Goal: Transaction & Acquisition: Book appointment/travel/reservation

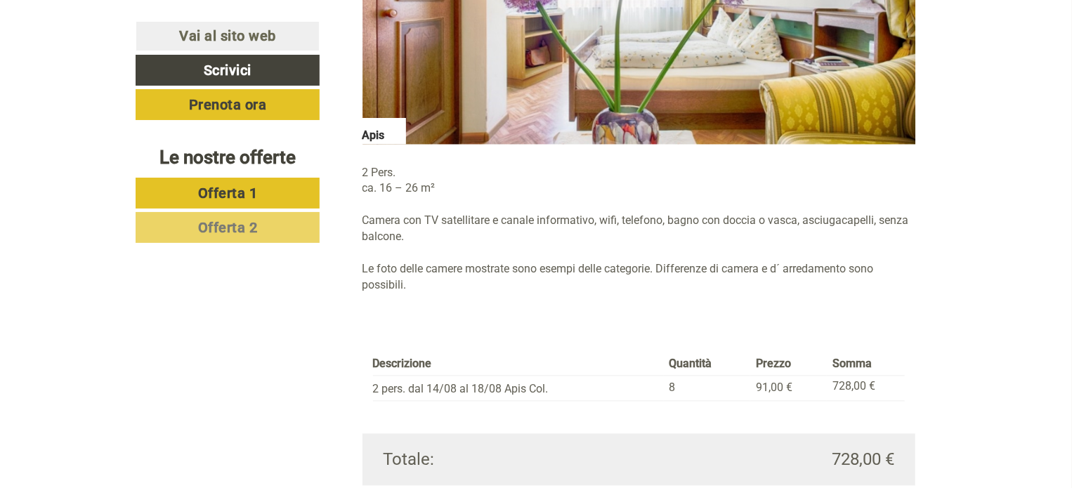
scroll to position [1304, 0]
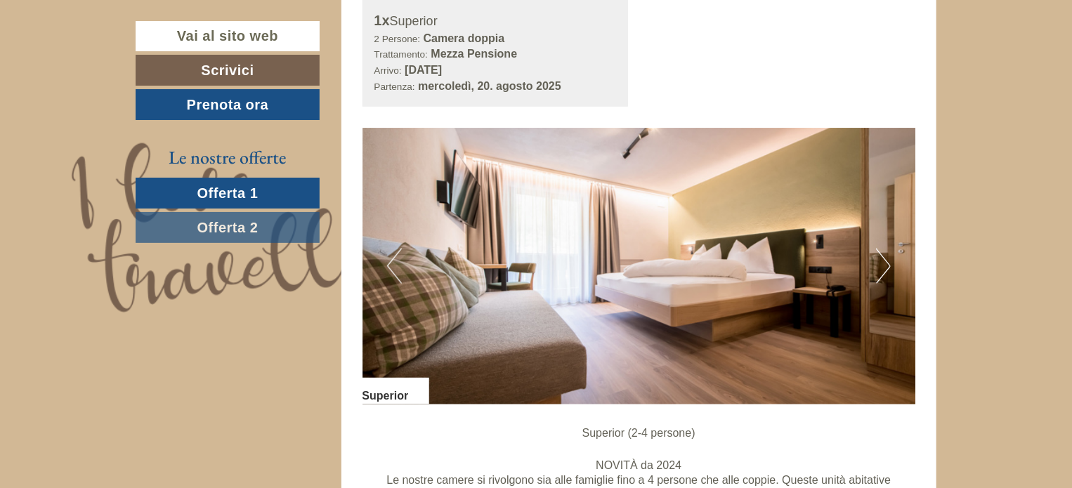
scroll to position [882, 0]
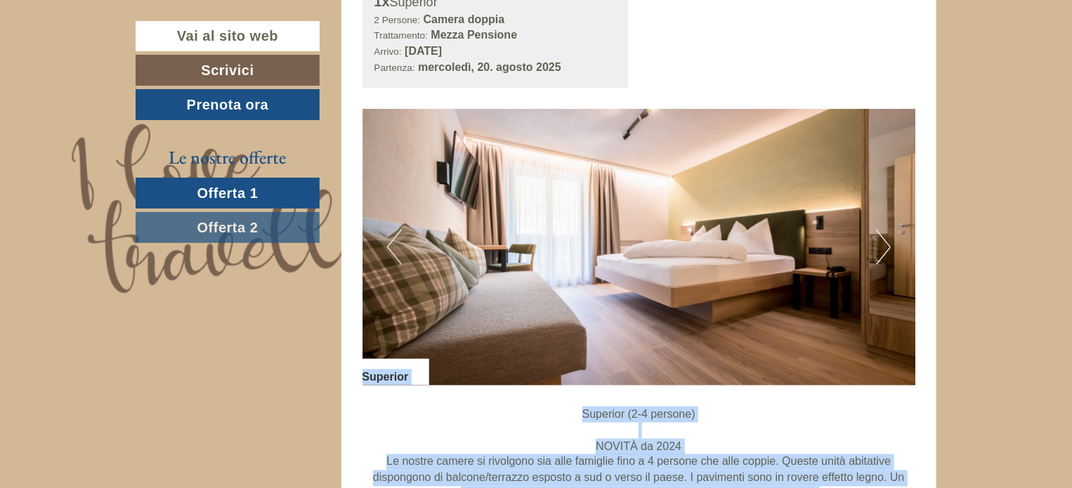
drag, startPoint x: 1070, startPoint y: 110, endPoint x: 1073, endPoint y: 133, distance: 24.0
click at [815, 322] on img at bounding box center [638, 247] width 553 height 277
click at [802, 232] on img at bounding box center [638, 247] width 553 height 277
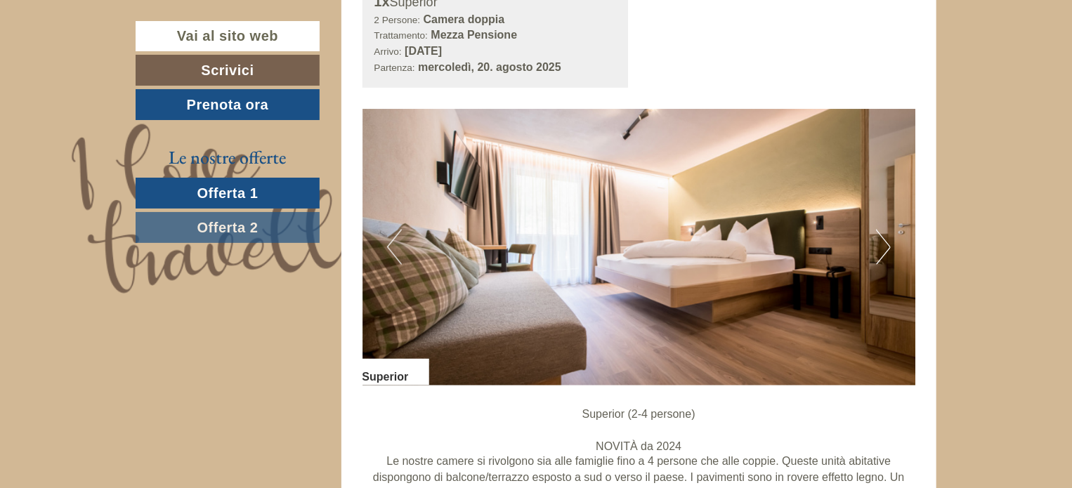
click at [690, 25] on div "1x Superior 2 Persone: Camera doppia Trattamento: Mezza Pensione Arrivo: [DATE]…" at bounding box center [639, 34] width 575 height 108
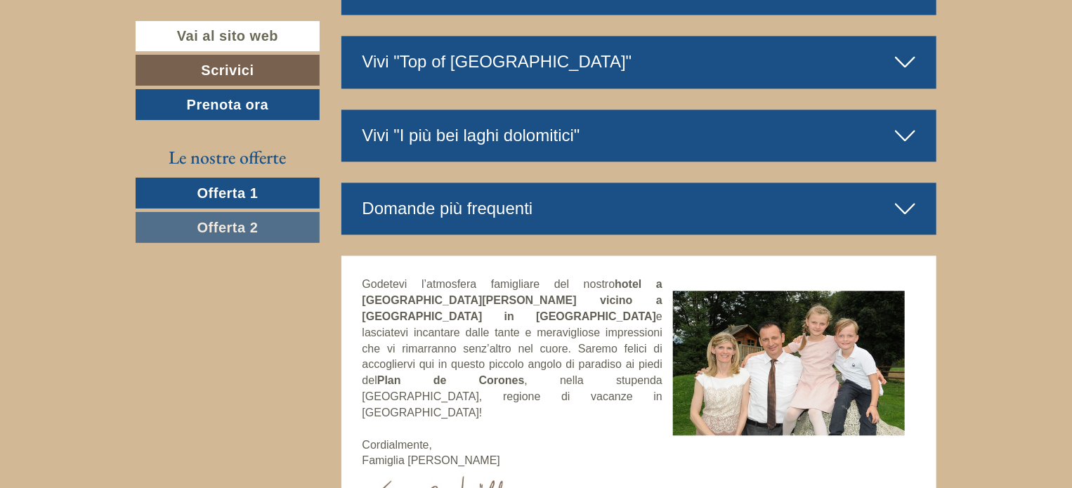
scroll to position [4549, 0]
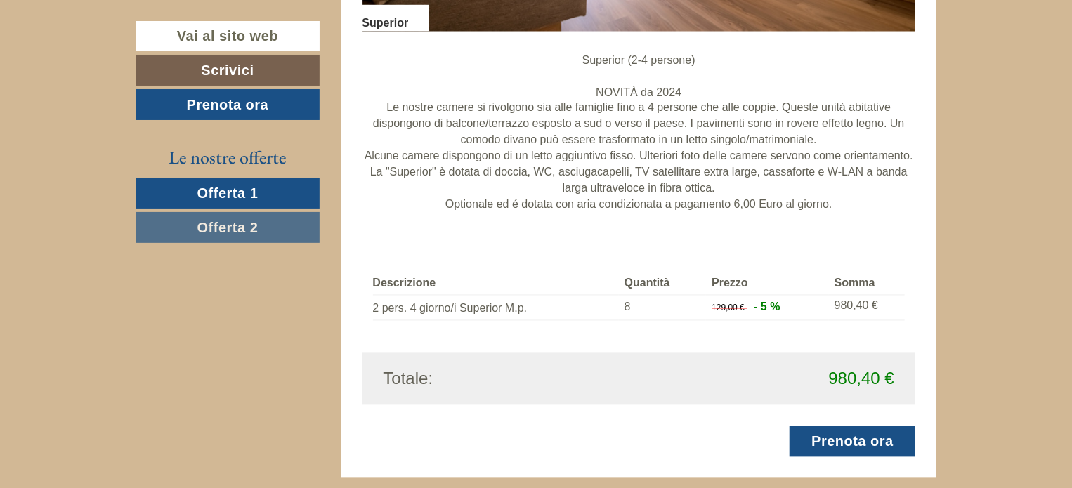
scroll to position [1283, 0]
